Goal: Information Seeking & Learning: Learn about a topic

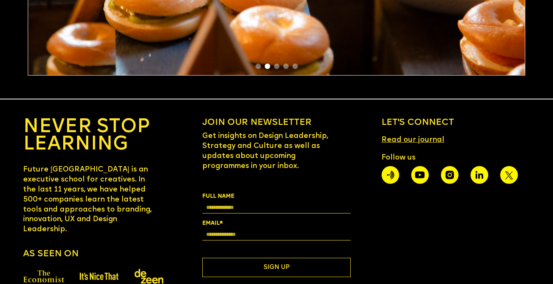
scroll to position [1404, 0]
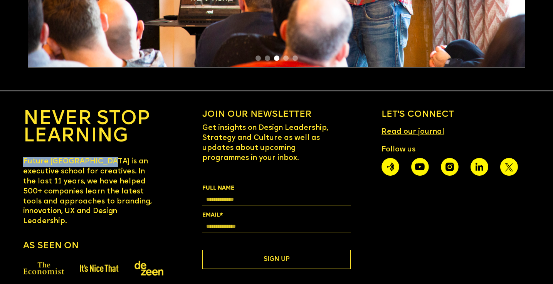
drag, startPoint x: 24, startPoint y: 142, endPoint x: 110, endPoint y: 141, distance: 86.3
click at [110, 157] on h1 "Future London Academy is an executive school for creatives. In the last 11 year…" at bounding box center [90, 192] width 134 height 70
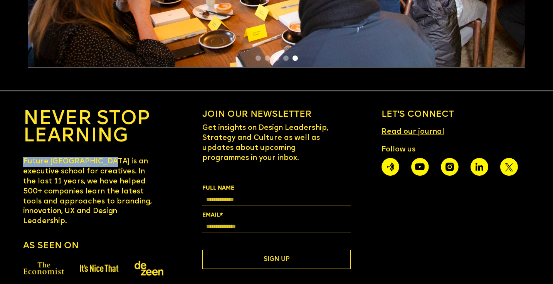
copy h1 "Future London Academy"
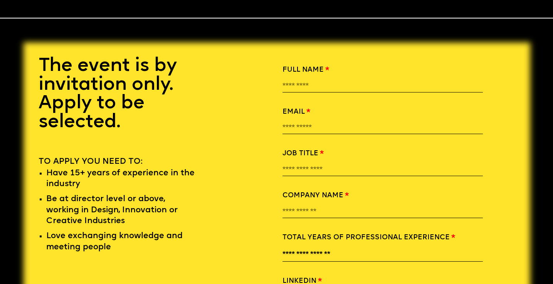
scroll to position [605, 0]
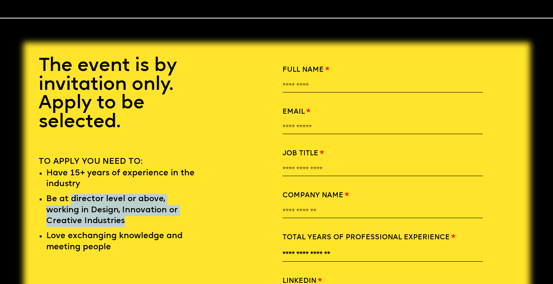
drag, startPoint x: 70, startPoint y: 181, endPoint x: 92, endPoint y: 201, distance: 29.4
click at [92, 201] on li "Be at director level or above, working in Design, Innovation or Creative Indust…" at bounding box center [122, 210] width 152 height 33
copy li "director level or above, working in Design, Innovation or Creative Industries"
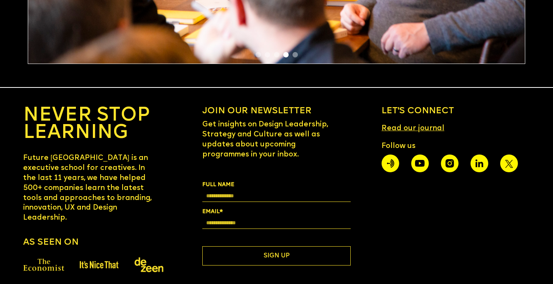
scroll to position [1407, 0]
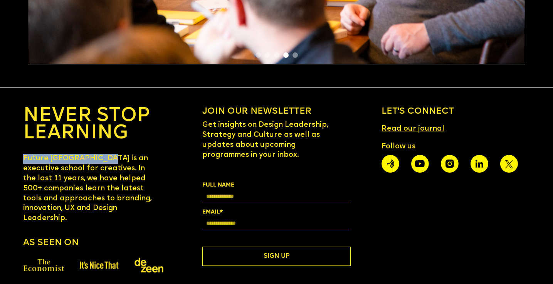
drag, startPoint x: 23, startPoint y: 139, endPoint x: 111, endPoint y: 138, distance: 87.0
click at [111, 154] on h1 "Future London Academy is an executive school for creatives. In the last 11 year…" at bounding box center [90, 189] width 134 height 70
copy h1 "Future London Academy"
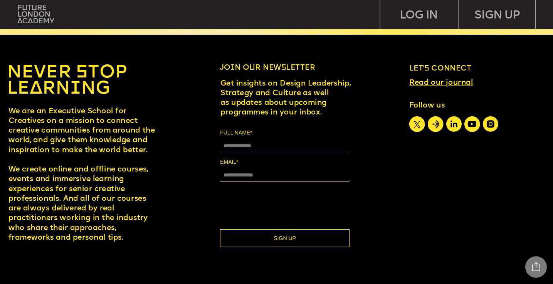
scroll to position [3479, 0]
click at [451, 124] on div at bounding box center [461, 236] width 2194 height 402
click at [451, 126] on div at bounding box center [461, 236] width 2194 height 402
click at [456, 128] on icon at bounding box center [454, 124] width 16 height 16
